Goal: Check status: Check status

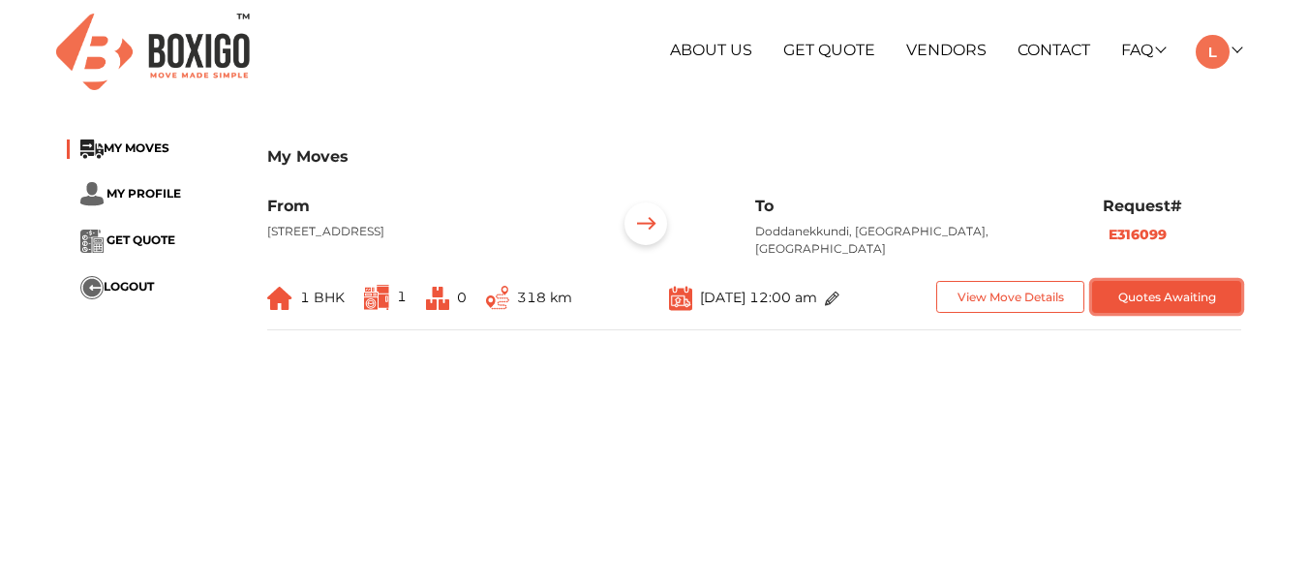
click at [1144, 291] on button "Quotes Awaiting" at bounding box center [1166, 297] width 149 height 32
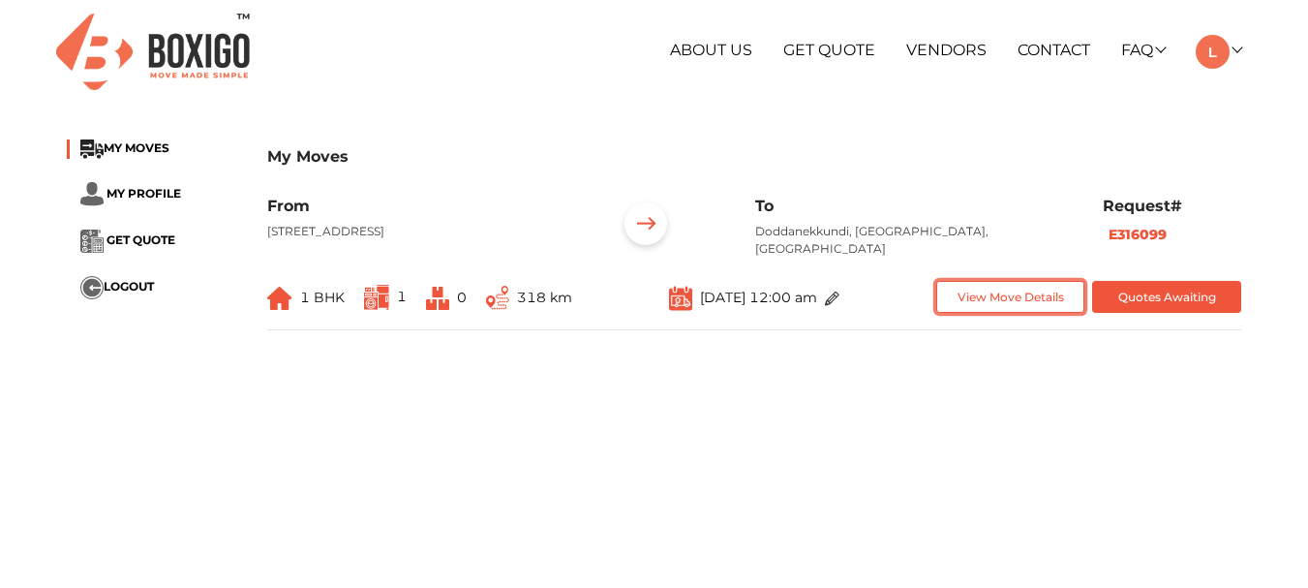
click at [1014, 299] on button "View Move Details" at bounding box center [1010, 297] width 149 height 32
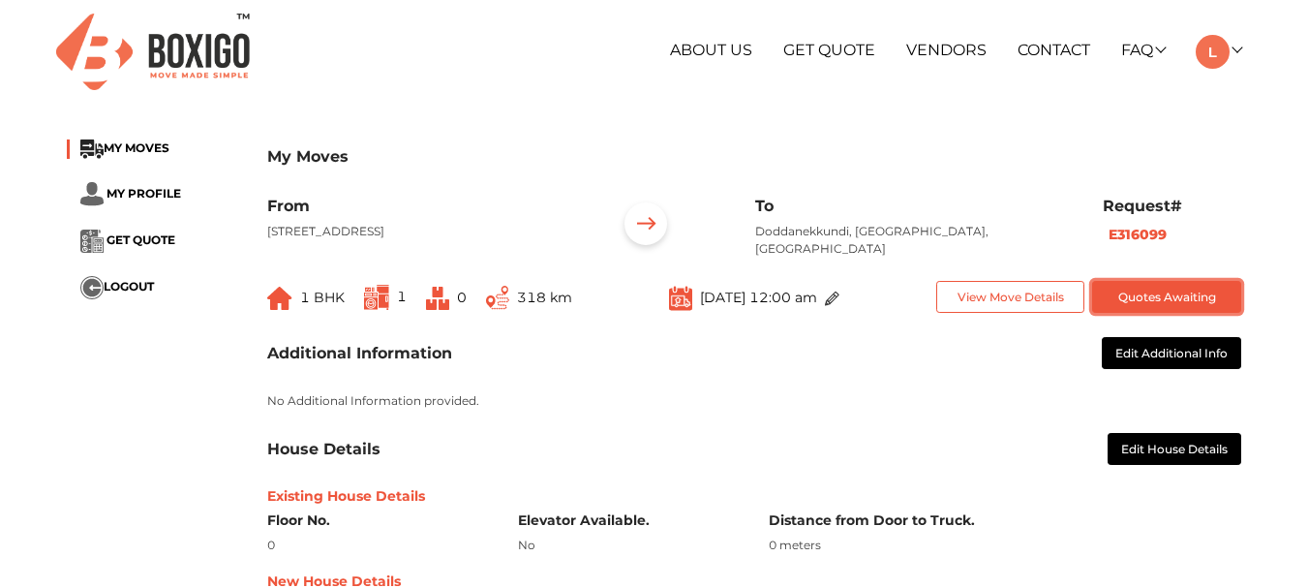
click at [1165, 295] on button "Quotes Awaiting" at bounding box center [1166, 297] width 149 height 32
click at [1161, 300] on button "Quotes Awaiting" at bounding box center [1166, 297] width 149 height 32
click at [1122, 292] on button "Quotes Awaiting" at bounding box center [1166, 297] width 149 height 32
click at [1132, 285] on button "Quotes Awaiting" at bounding box center [1166, 297] width 149 height 32
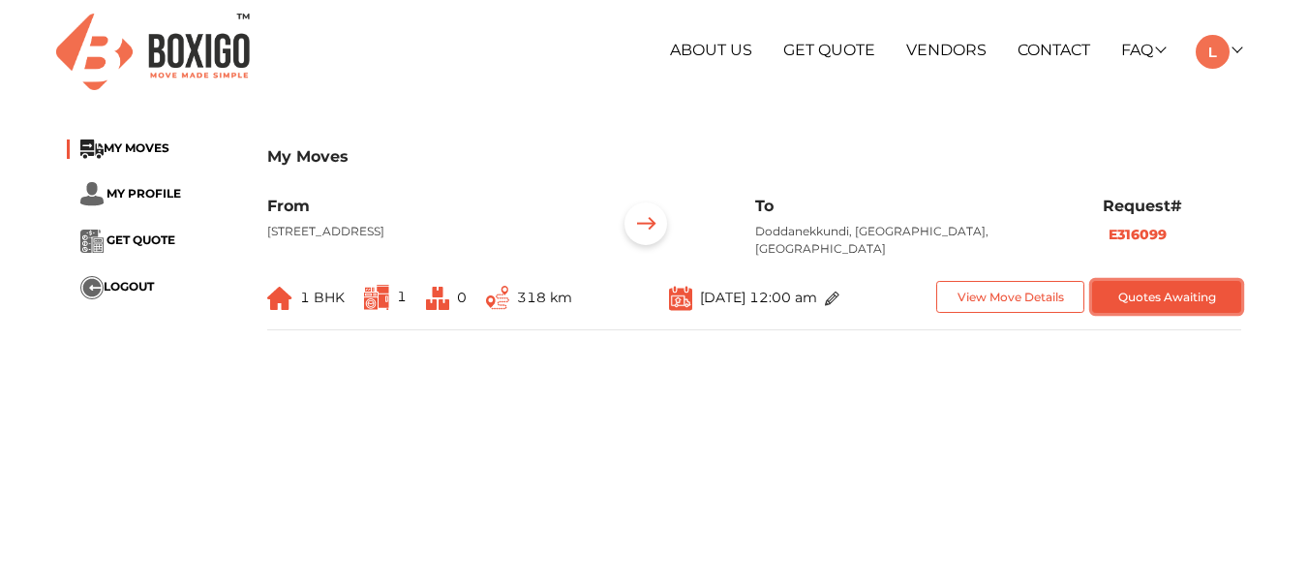
click at [1175, 299] on button "Quotes Awaiting" at bounding box center [1166, 297] width 149 height 32
